Goal: Task Accomplishment & Management: Manage account settings

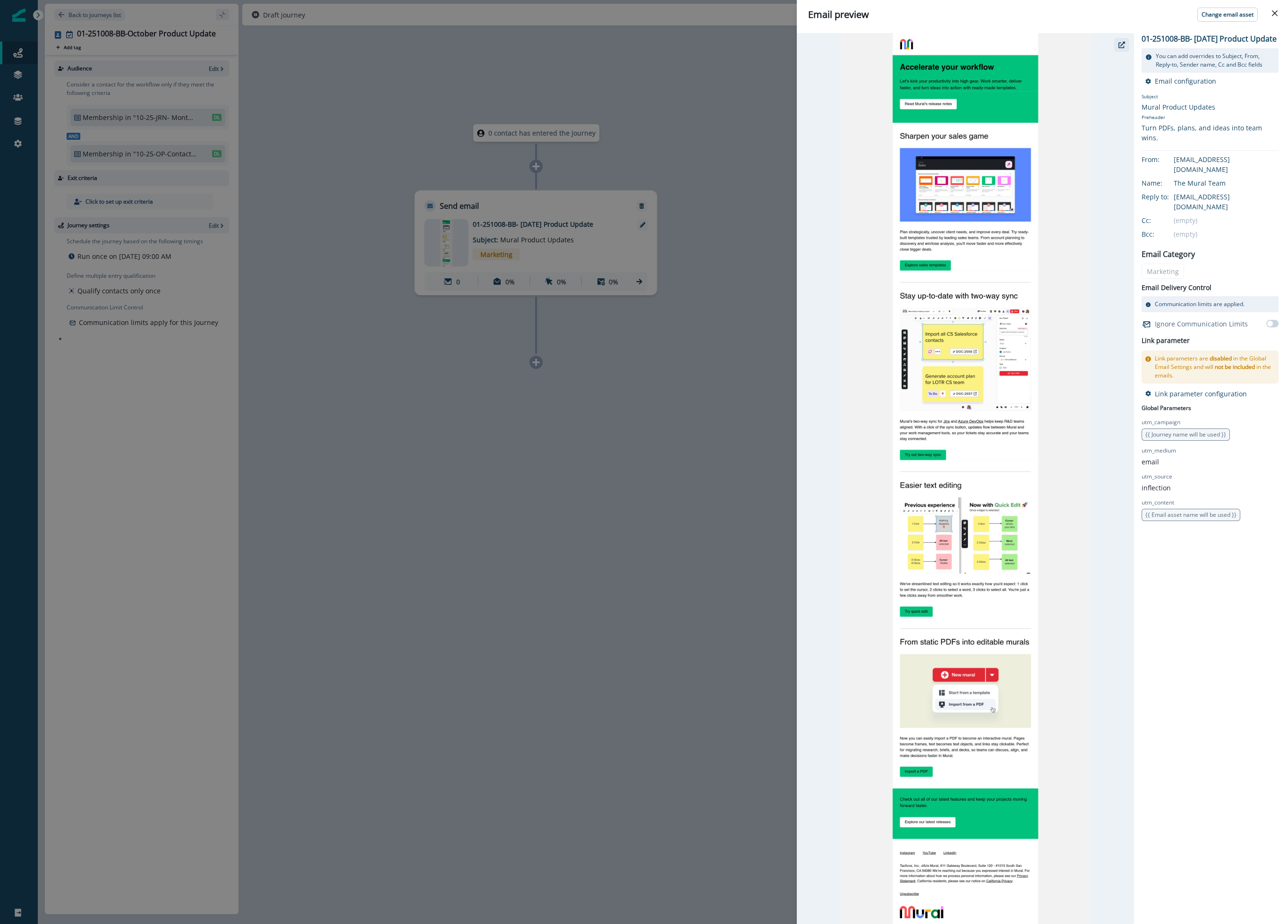
click at [1124, 47] on icon "button" at bounding box center [1122, 45] width 7 height 7
click at [384, 103] on div "Email preview Change email asset 01-251008-BB- [DATE] Product Update You can ad…" at bounding box center [644, 462] width 1288 height 924
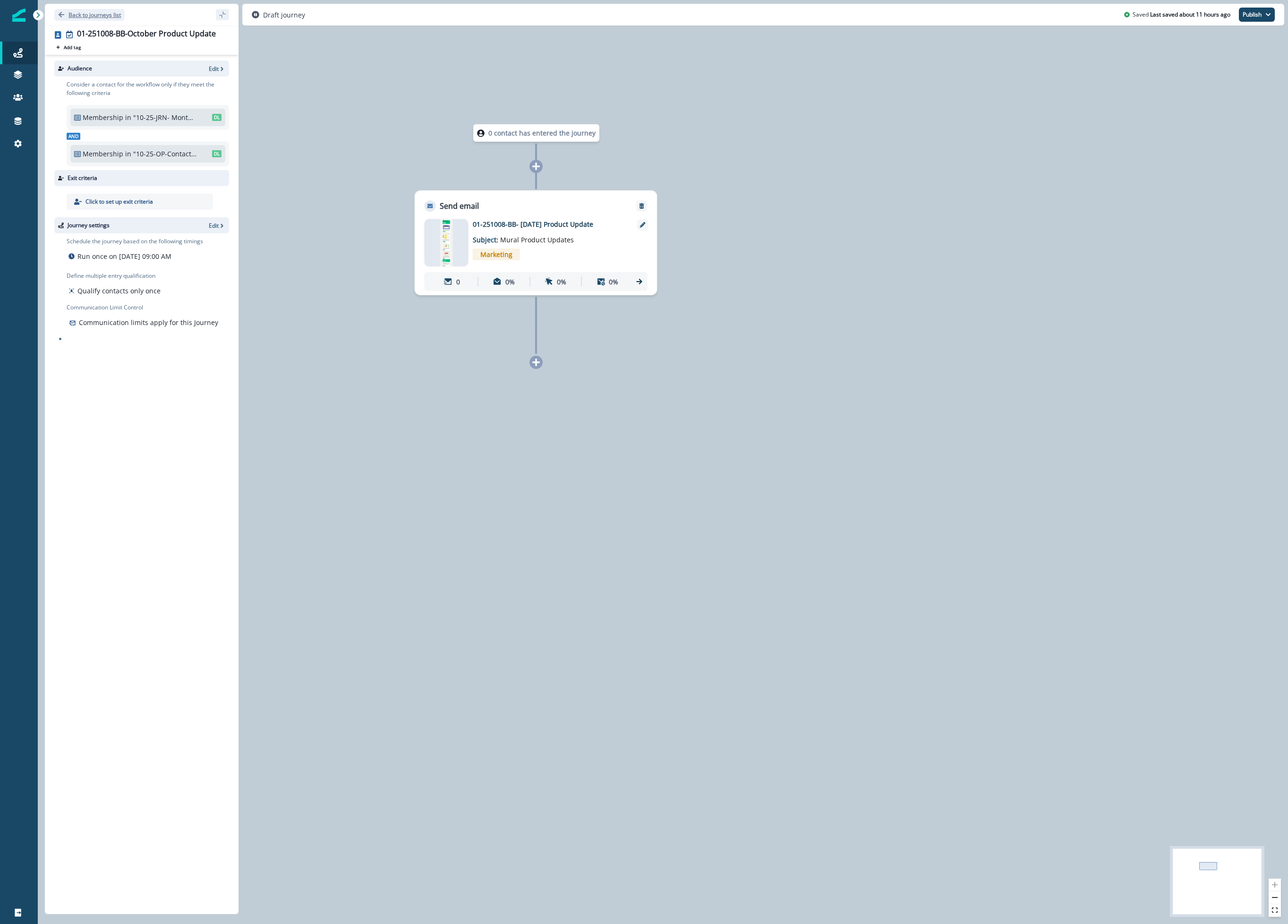
click at [92, 15] on p "Back to journeys list" at bounding box center [94, 15] width 53 height 8
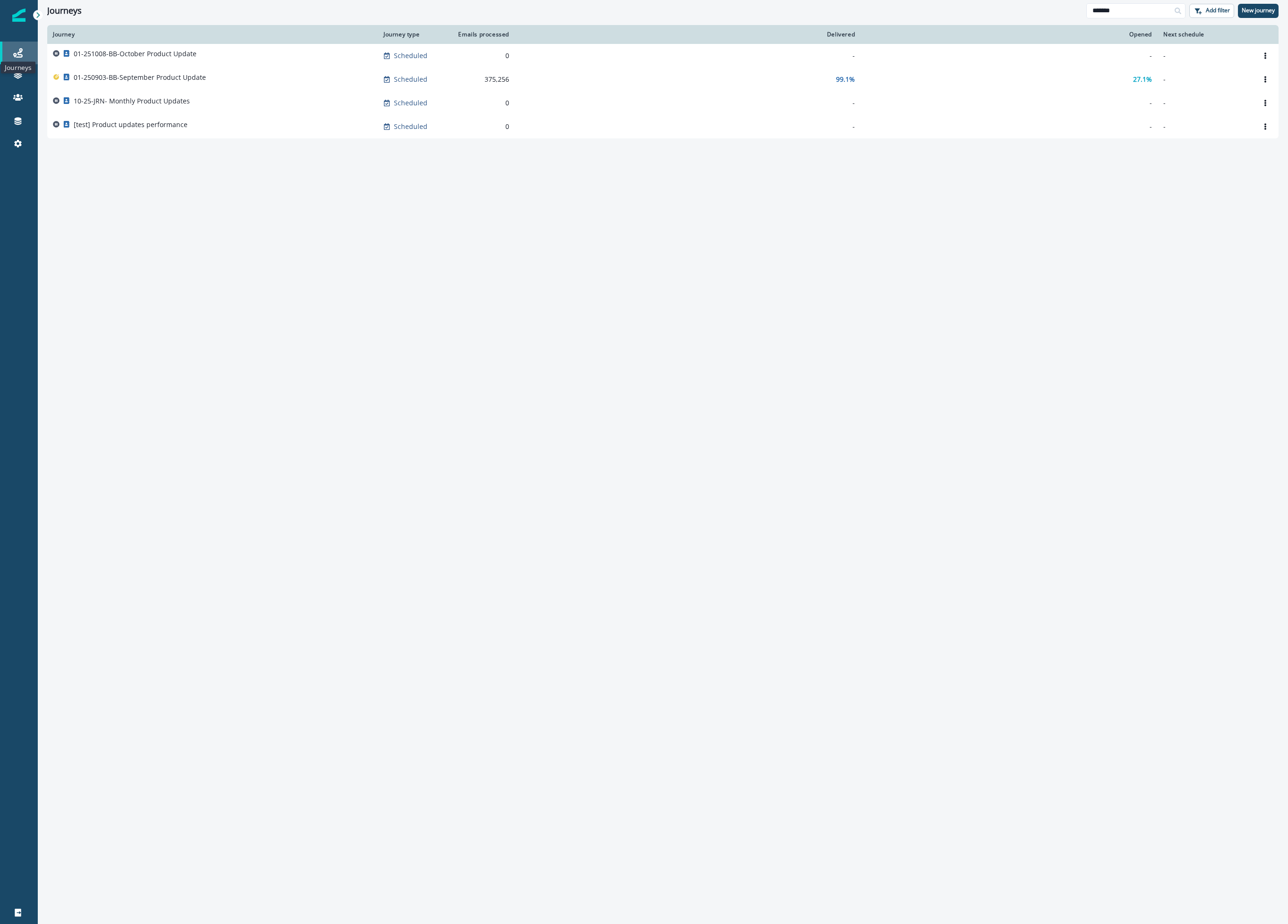
click at [16, 51] on icon at bounding box center [18, 53] width 10 height 10
drag, startPoint x: 1127, startPoint y: 18, endPoint x: 954, endPoint y: 0, distance: 173.9
click at [957, 2] on div "Journeys ******* Add filter New journey" at bounding box center [663, 10] width 1251 height 21
click at [1039, 201] on div "Journey Journey type Emails processed Delivered Opened Next schedule 01-251008-…" at bounding box center [663, 474] width 1251 height 898
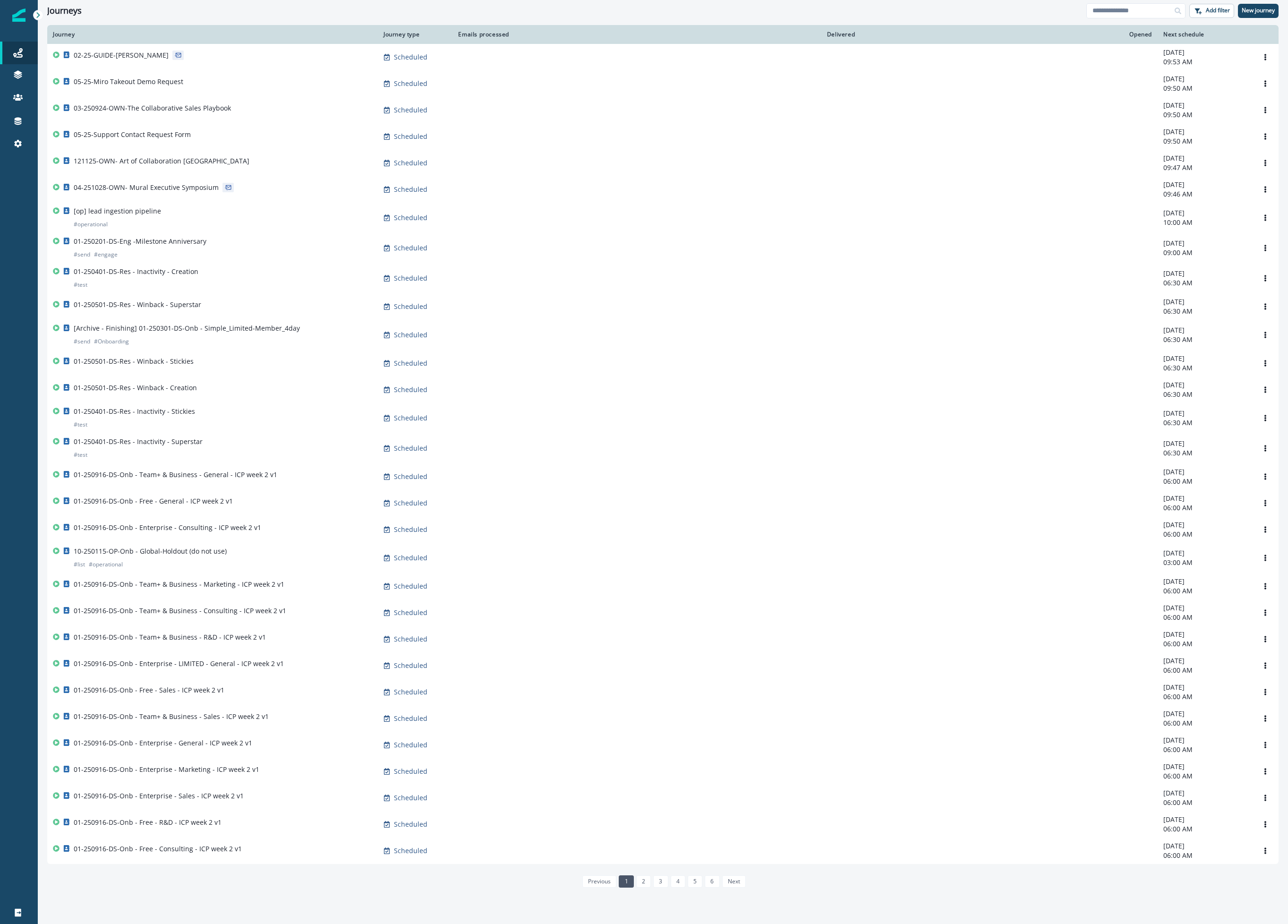
click at [213, 8] on div "Journeys" at bounding box center [566, 10] width 1039 height 10
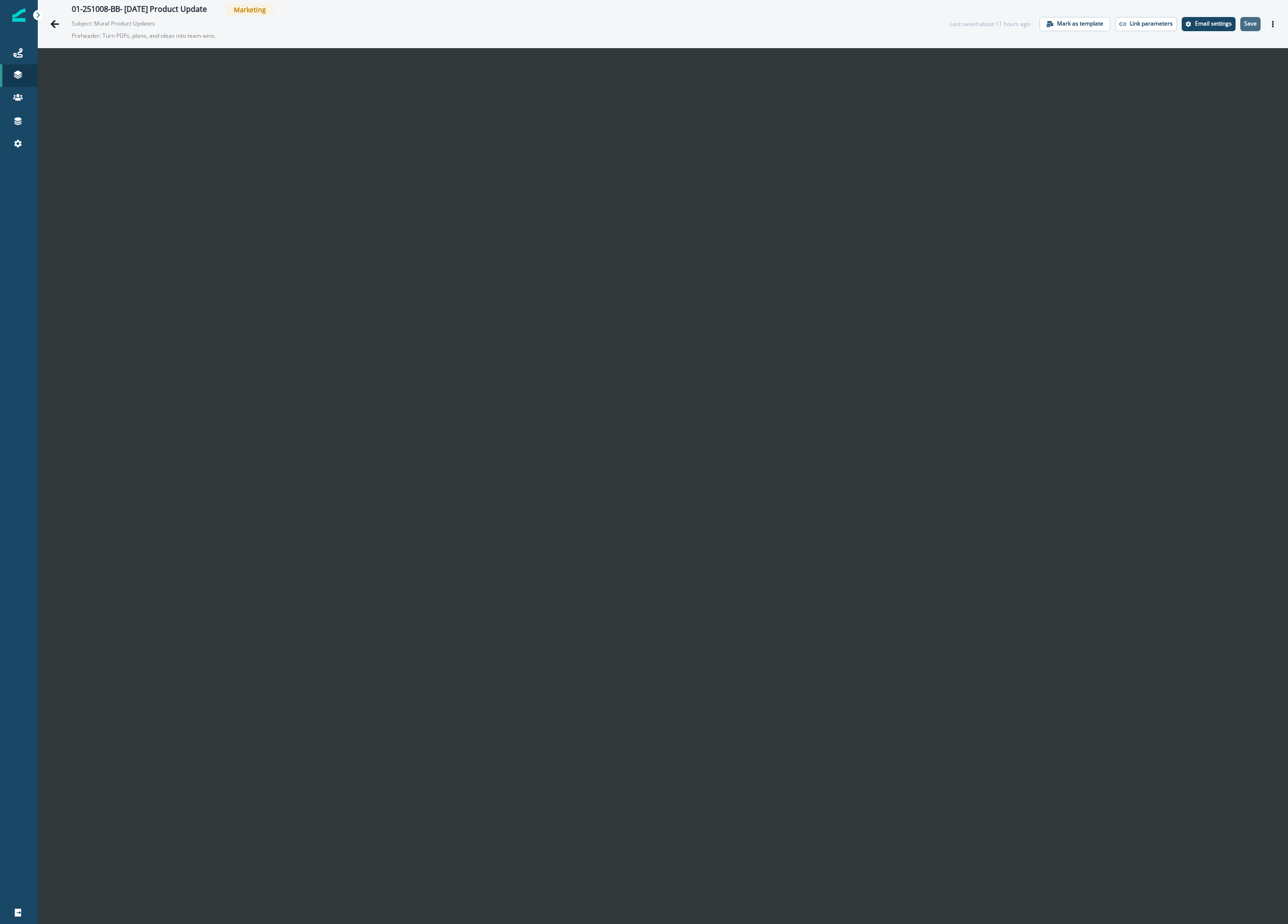
click at [1244, 21] on p "Save" at bounding box center [1250, 24] width 13 height 7
